Goal: Information Seeking & Learning: Check status

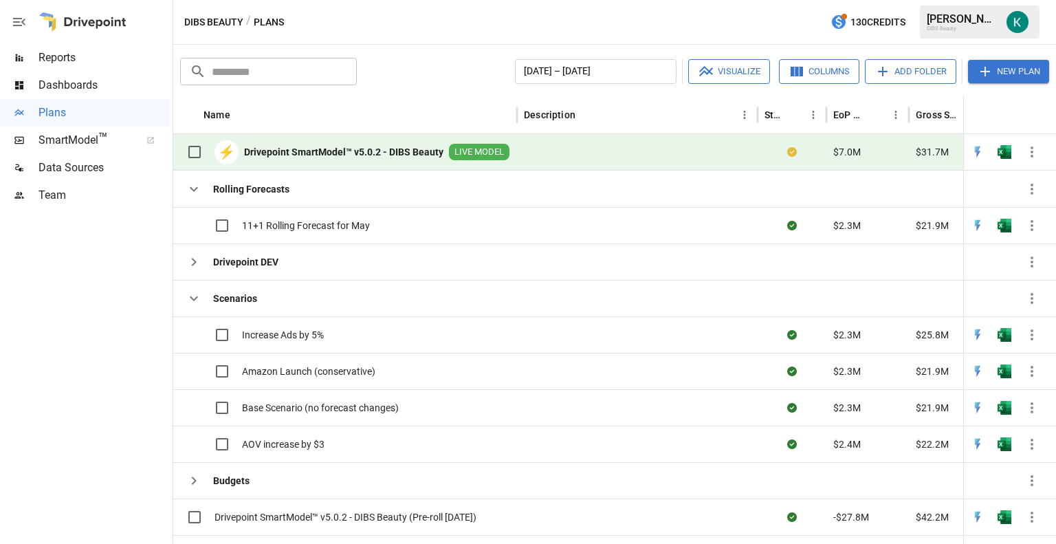
click at [54, 60] on span "Reports" at bounding box center [104, 58] width 131 height 17
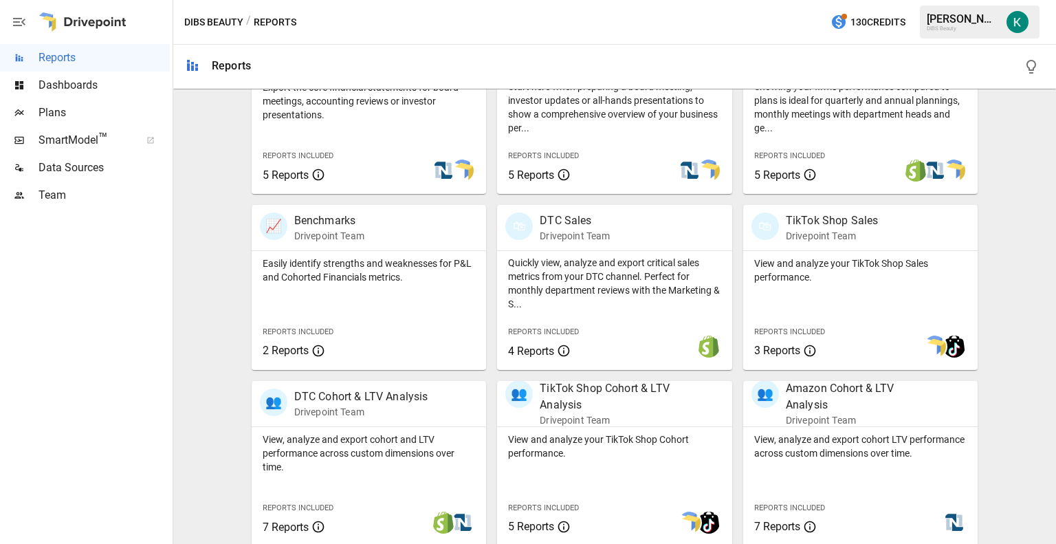
scroll to position [349, 0]
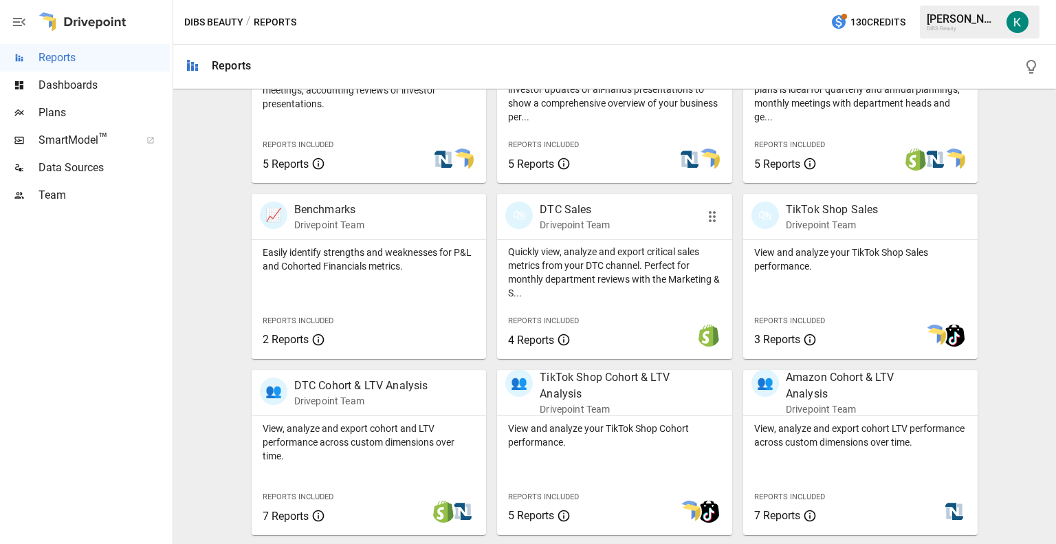
click at [620, 257] on p "Quickly view, analyze and export critical sales metrics from your DTC channel. …" at bounding box center [614, 272] width 213 height 55
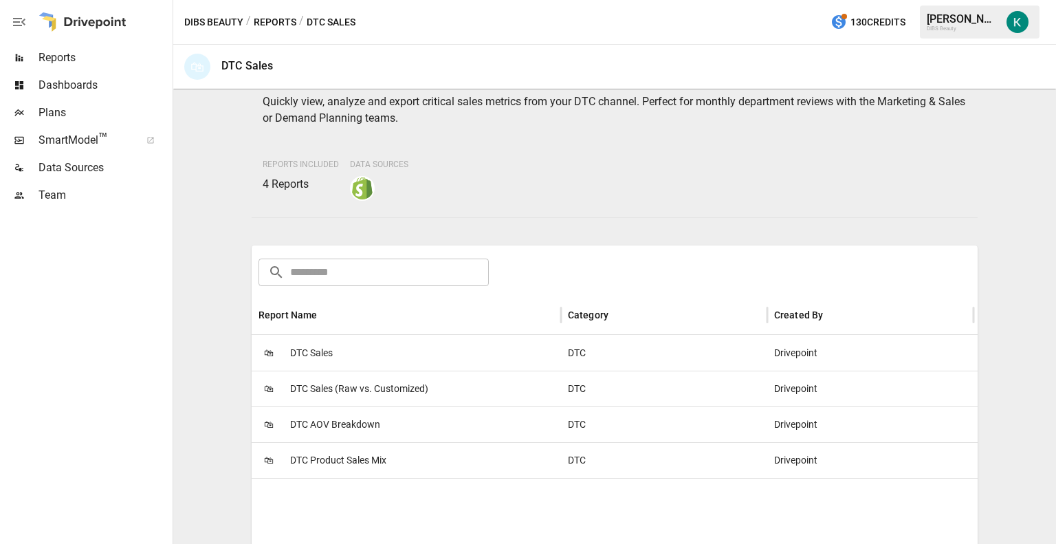
scroll to position [72, 0]
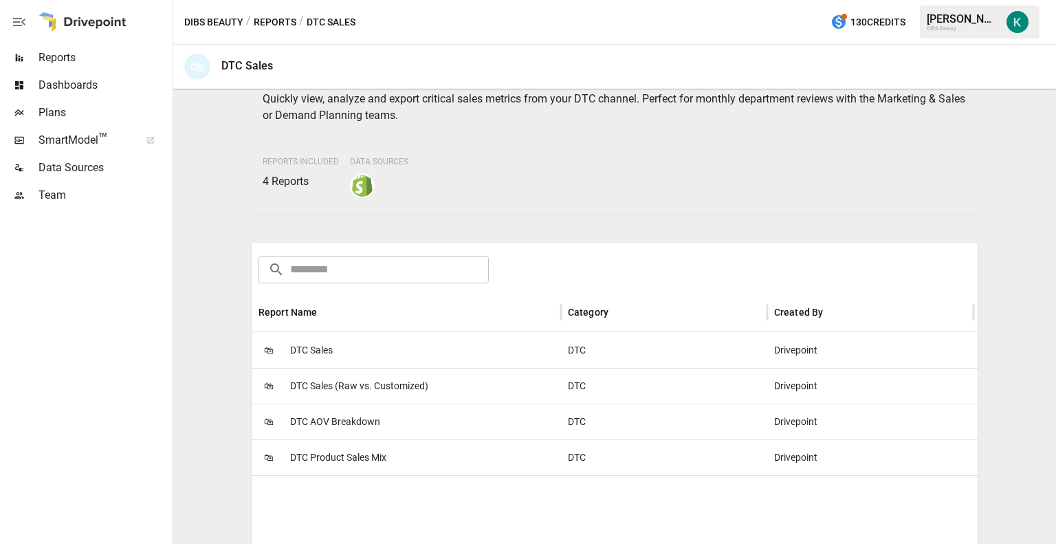
click at [330, 426] on span "DTC AOV Breakdown" at bounding box center [335, 421] width 90 height 35
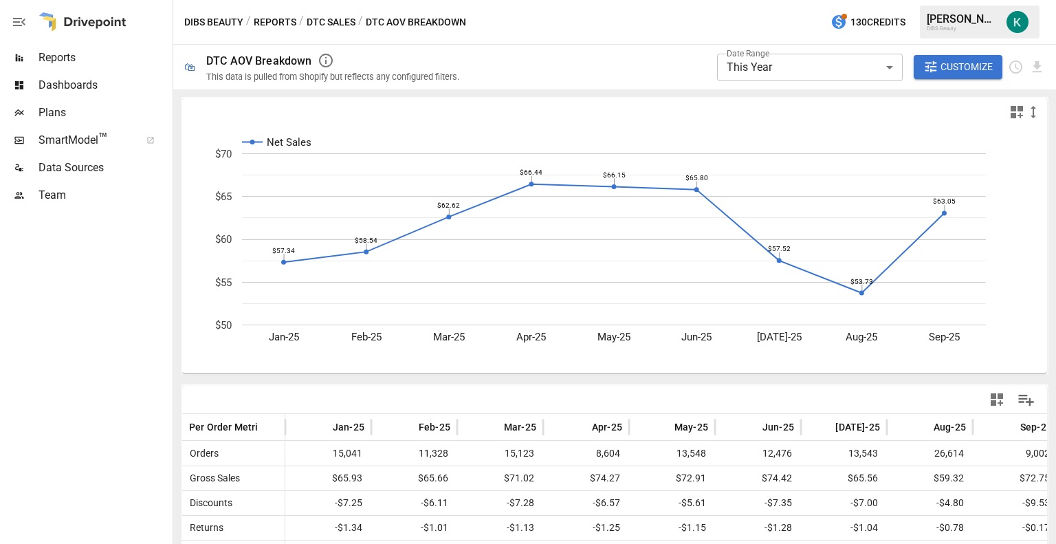
click at [958, 77] on button "Customize" at bounding box center [958, 67] width 89 height 25
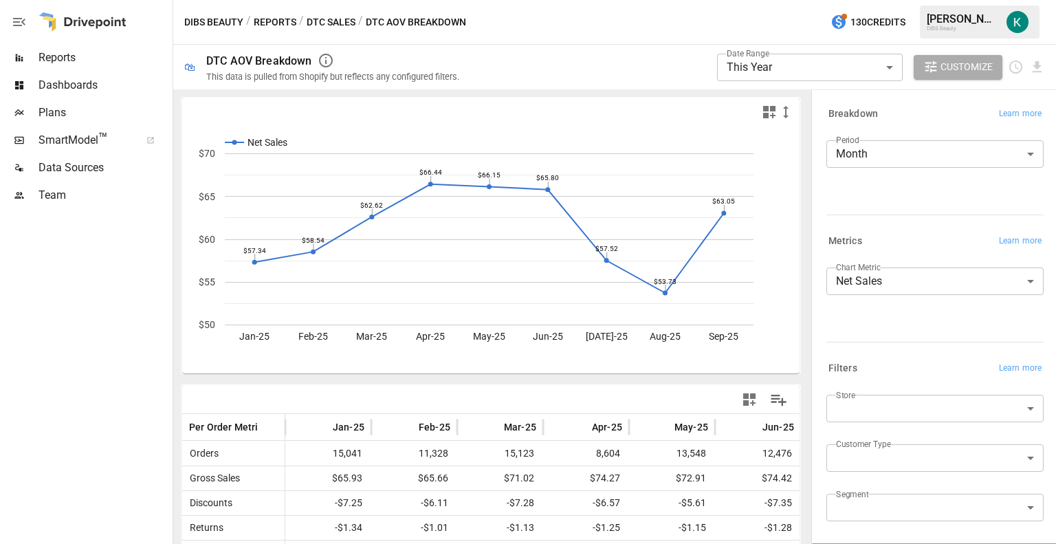
scroll to position [52, 0]
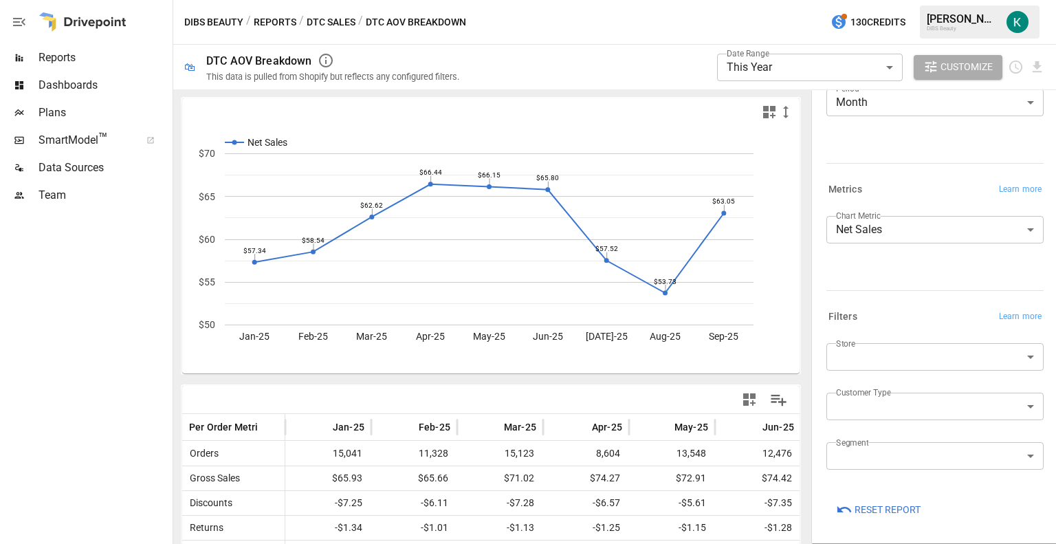
click at [894, 0] on body "Reports Dashboards Plans SmartModel ™ Data Sources Team DIBS Beauty / Reports /…" at bounding box center [528, 0] width 1056 height 0
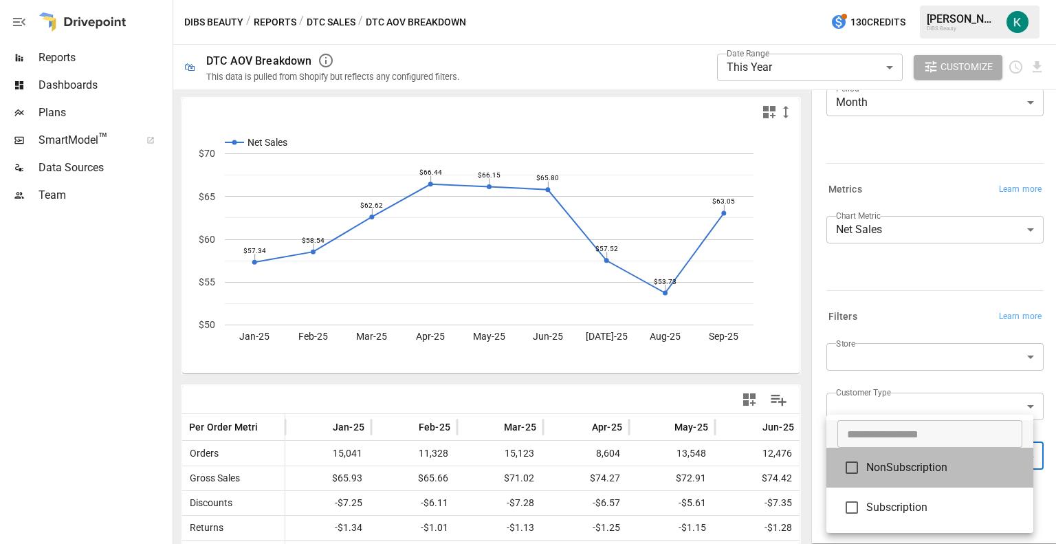
click at [900, 473] on span "NonSubscription" at bounding box center [945, 467] width 156 height 17
type input "**********"
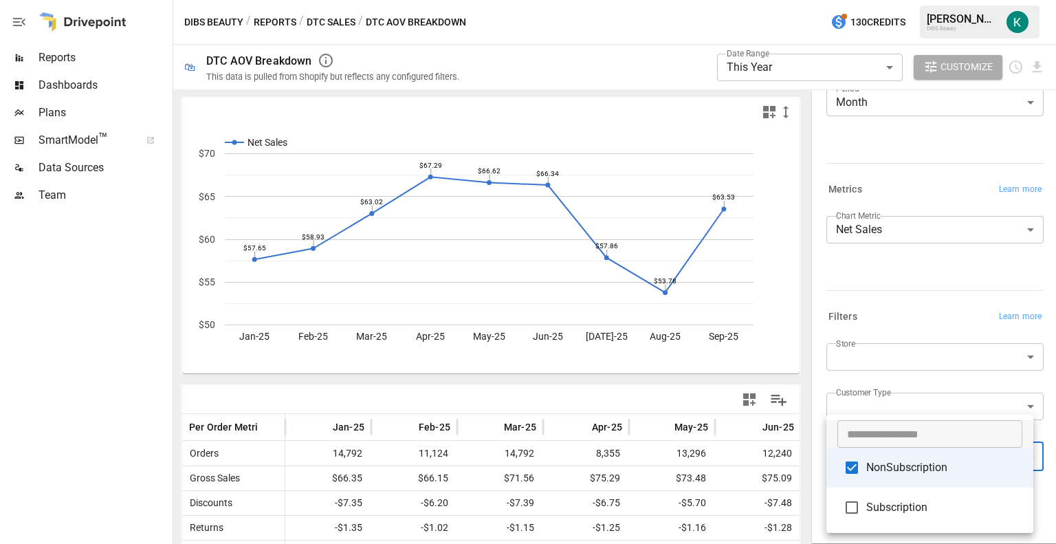
click at [935, 76] on div at bounding box center [528, 272] width 1056 height 544
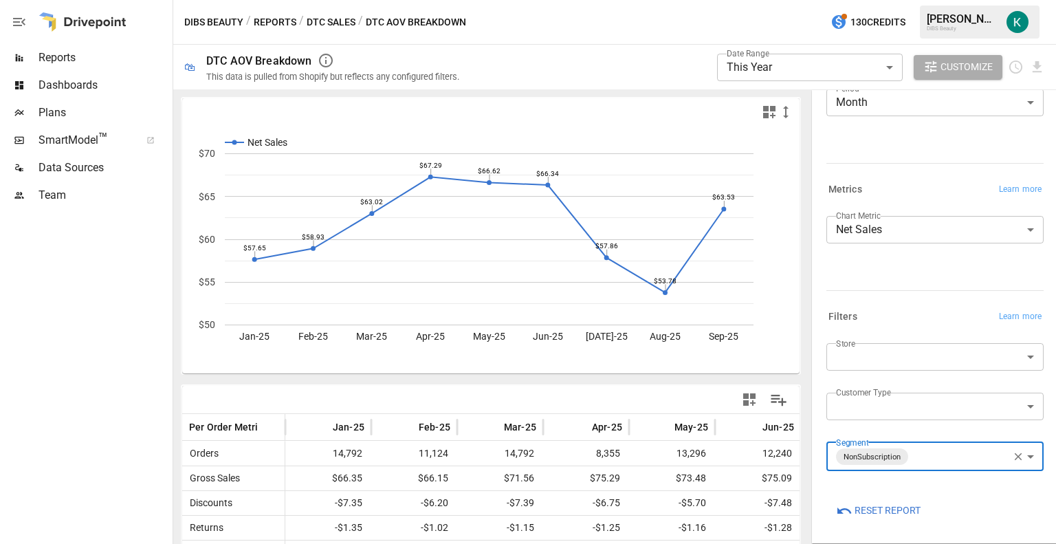
click at [1015, 455] on icon "button" at bounding box center [1019, 457] width 8 height 8
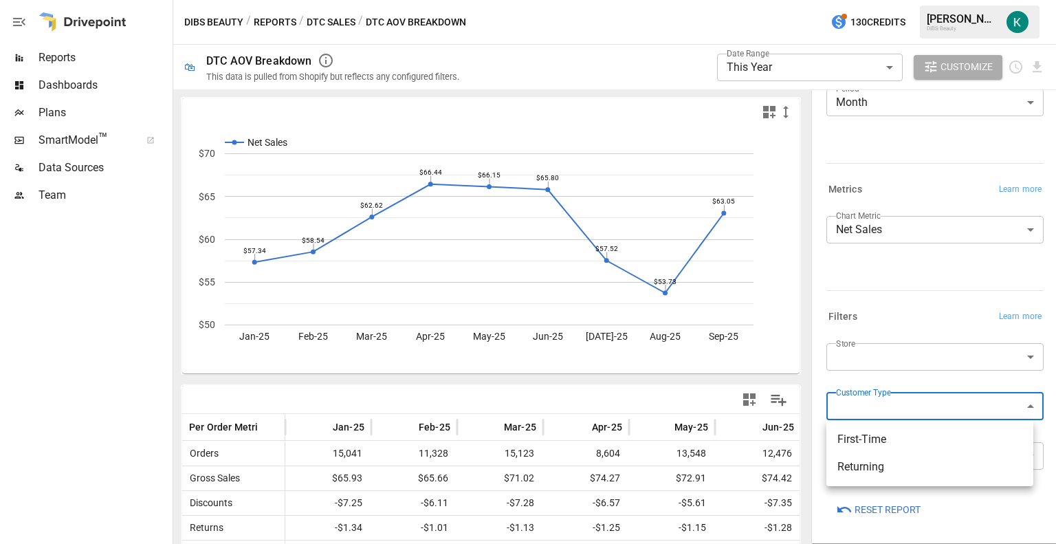
click at [888, 0] on body "Reports Dashboards Plans SmartModel ™ Data Sources Team DIBS Beauty / Reports /…" at bounding box center [528, 0] width 1056 height 0
click at [879, 368] on div at bounding box center [528, 272] width 1056 height 544
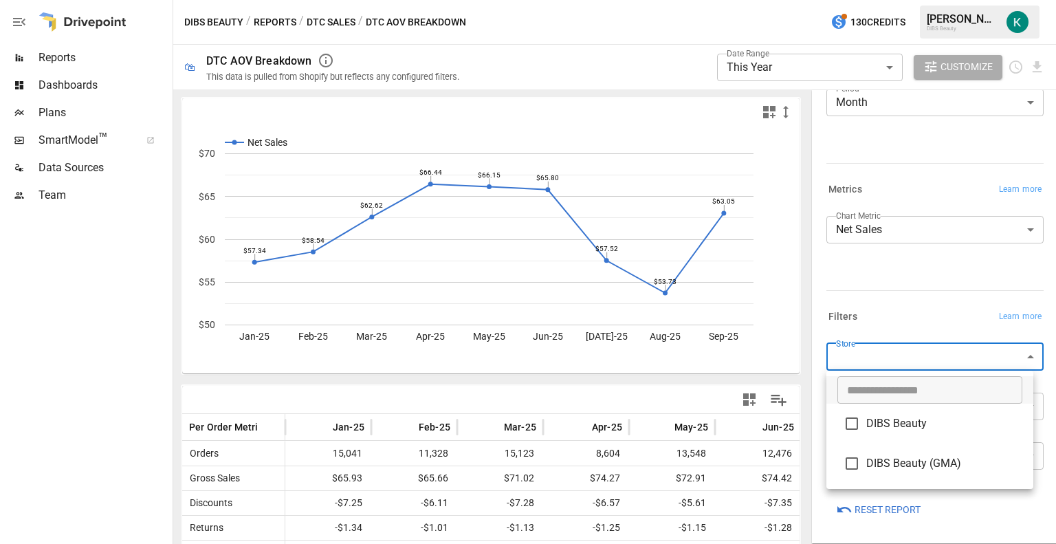
click at [875, 0] on body "Reports Dashboards Plans SmartModel ™ Data Sources Team DIBS Beauty / Reports /…" at bounding box center [528, 0] width 1056 height 0
click at [875, 360] on div at bounding box center [528, 272] width 1056 height 544
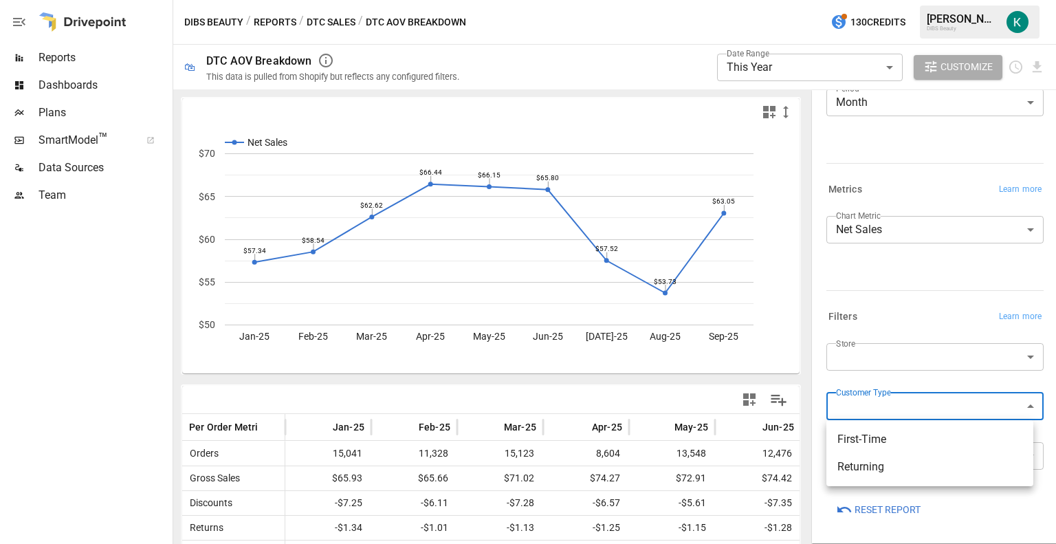
click at [922, 0] on body "Reports Dashboards Plans SmartModel ™ Data Sources Team DIBS Beauty / Reports /…" at bounding box center [528, 0] width 1056 height 0
click at [875, 442] on span "First-Time" at bounding box center [930, 439] width 185 height 17
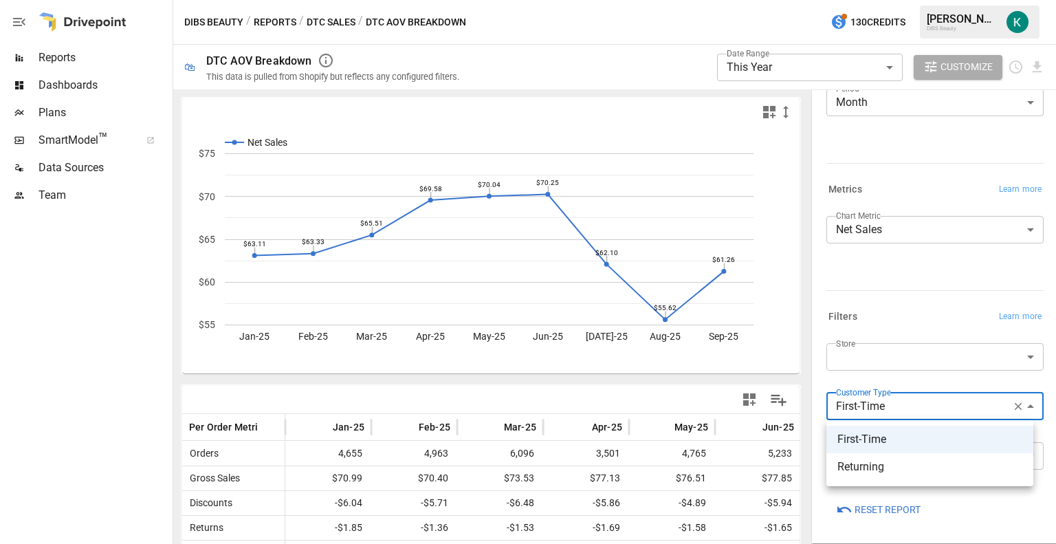
click at [911, 0] on body "Reports Dashboards Plans SmartModel ™ Data Sources Team DIBS Beauty / Reports /…" at bounding box center [528, 0] width 1056 height 0
click at [882, 474] on span "Returning" at bounding box center [930, 467] width 185 height 17
type input "*********"
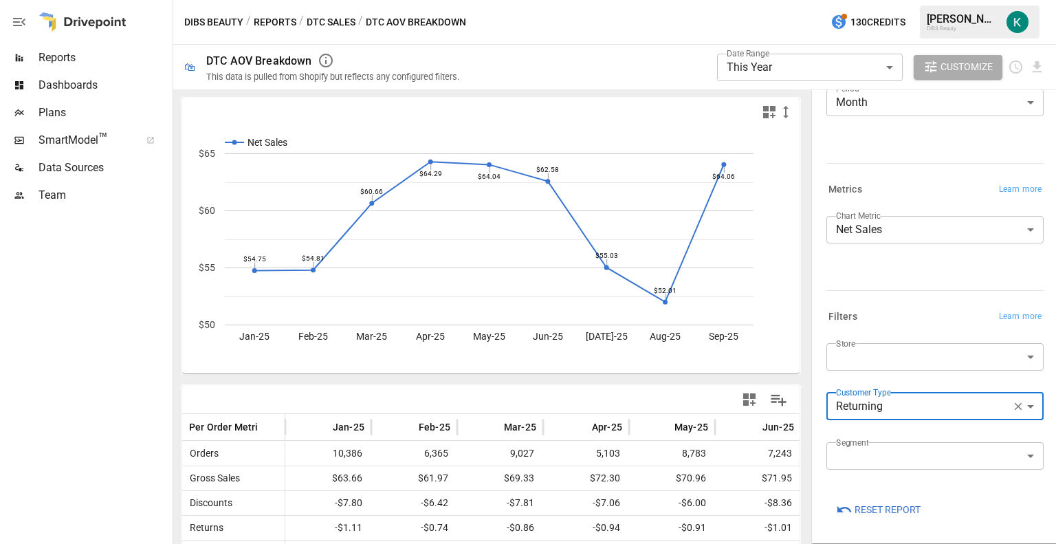
scroll to position [44, 0]
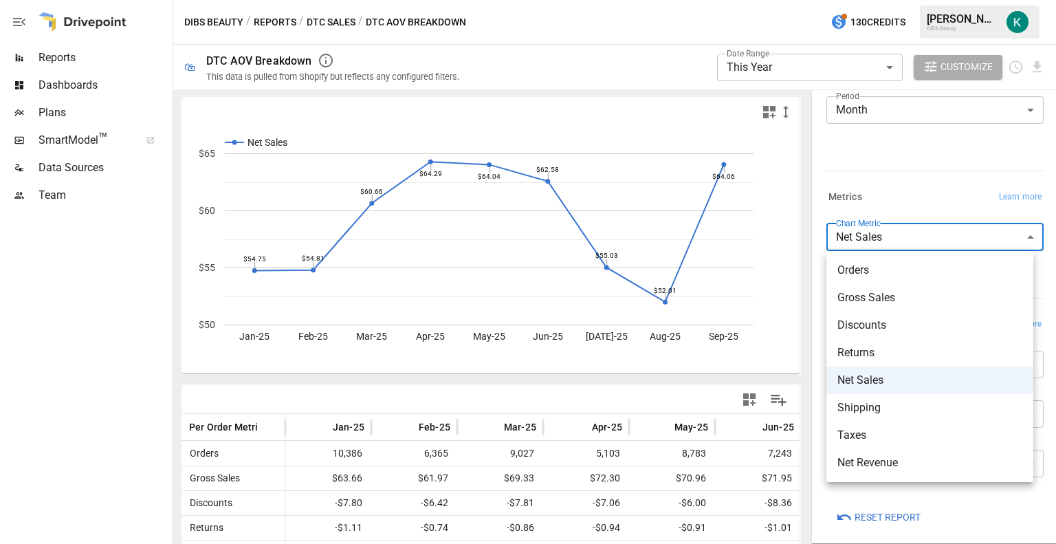
click at [937, 0] on body "Reports Dashboards Plans SmartModel ™ Data Sources Team DIBS Beauty / Reports /…" at bounding box center [528, 0] width 1056 height 0
click at [869, 301] on span "Gross Sales" at bounding box center [930, 298] width 185 height 17
type input "**********"
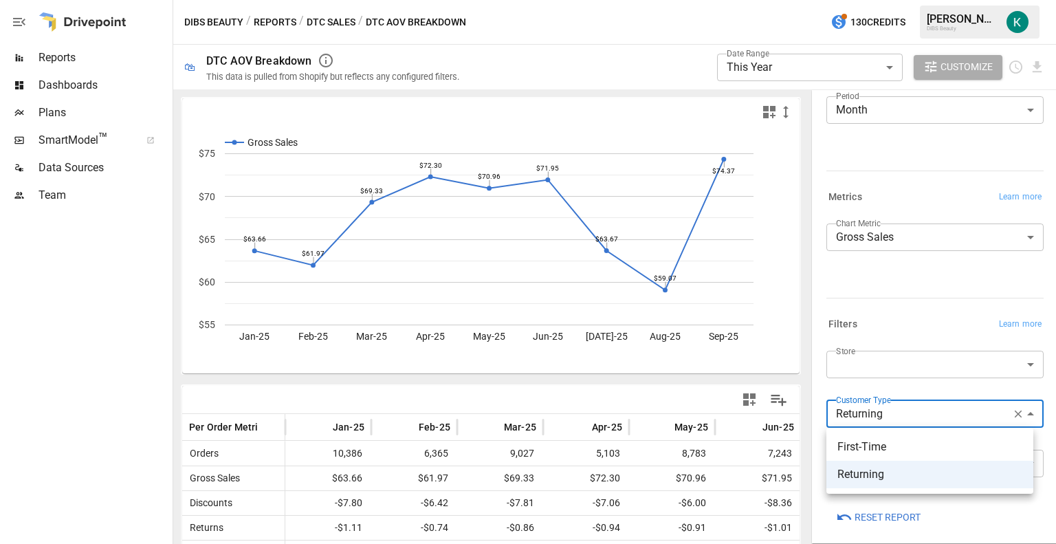
click at [937, 0] on body "Reports Dashboards Plans SmartModel ™ Data Sources Team DIBS Beauty / Reports /…" at bounding box center [528, 0] width 1056 height 0
click at [869, 447] on span "First-Time" at bounding box center [930, 447] width 185 height 17
type input "**********"
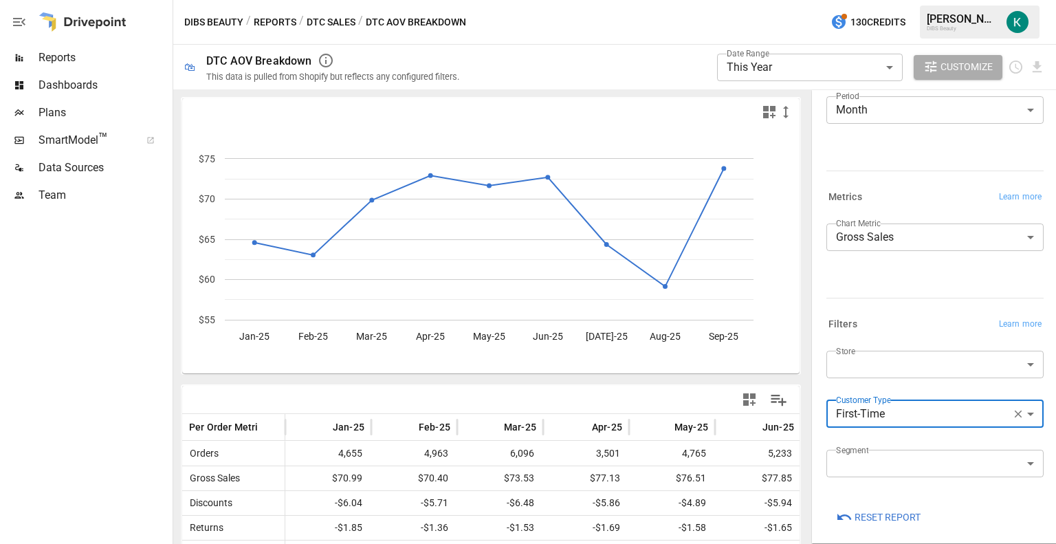
click at [896, 437] on div "**********" at bounding box center [935, 419] width 217 height 39
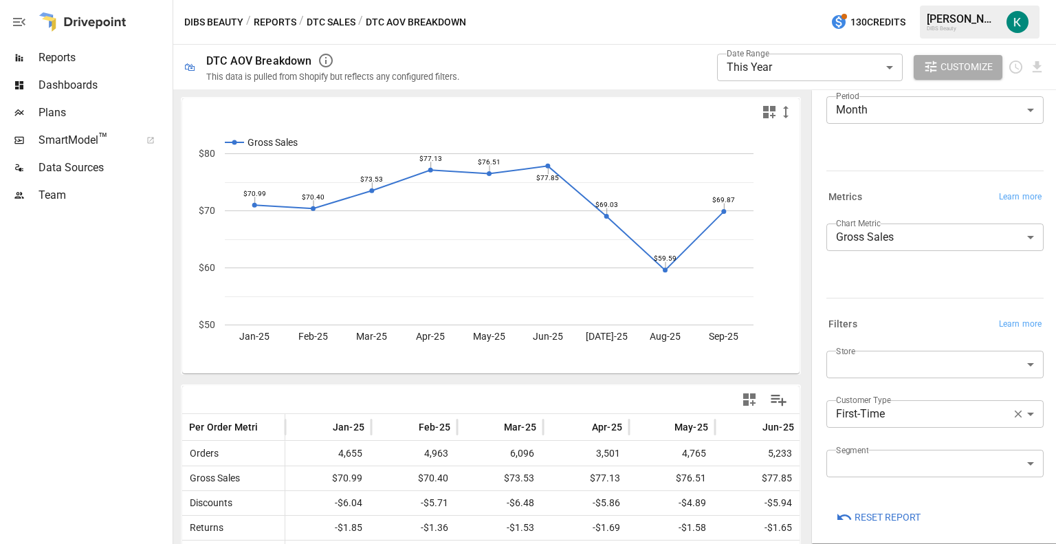
click at [73, 111] on span "Plans" at bounding box center [104, 113] width 131 height 17
